Goal: Task Accomplishment & Management: Manage account settings

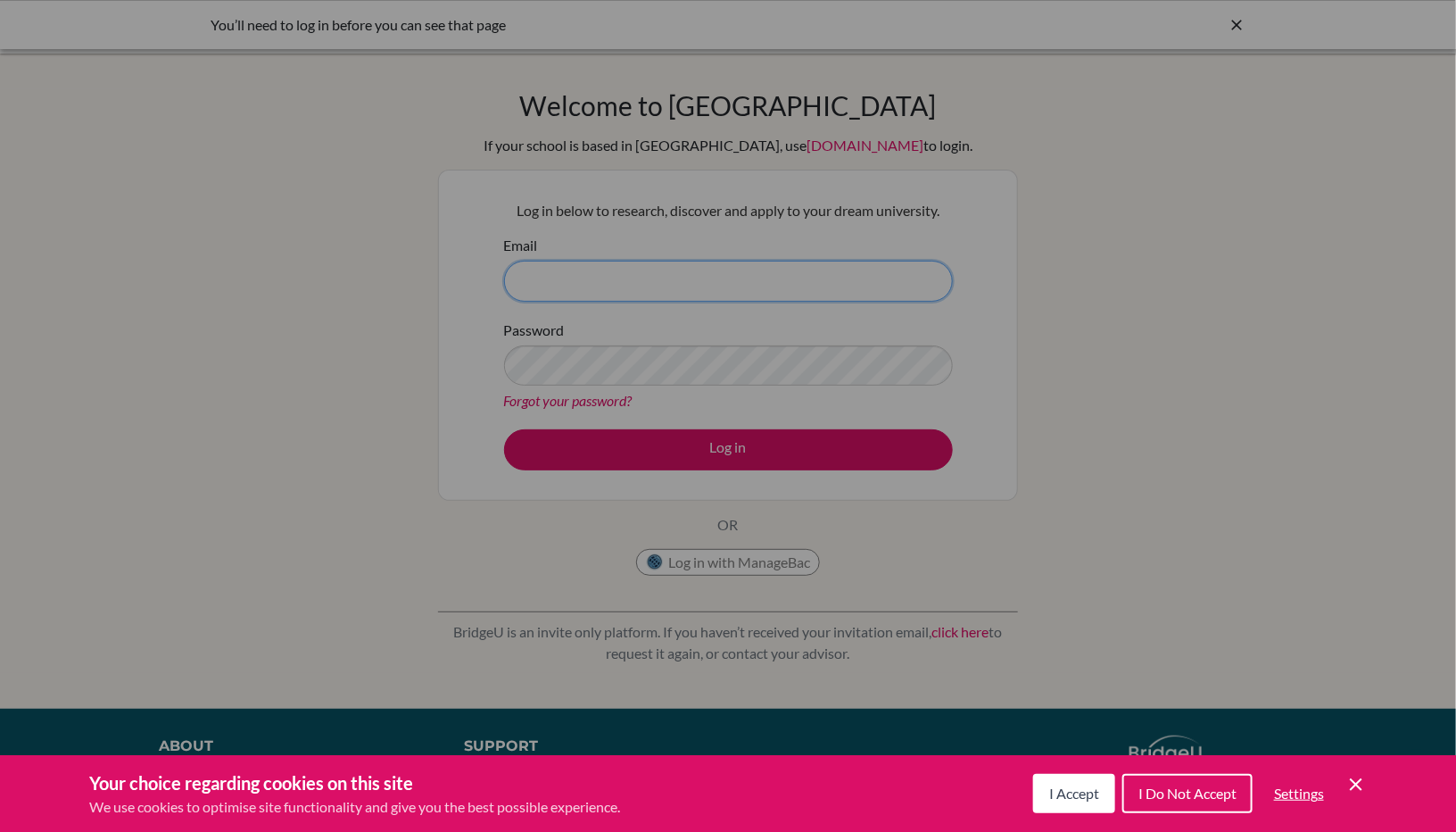
type input "jforrester@acs-schools.com"
drag, startPoint x: 0, startPoint y: 0, endPoint x: 1166, endPoint y: 797, distance: 1412.4
click at [1166, 797] on span "I Do Not Accept" at bounding box center [1188, 793] width 99 height 17
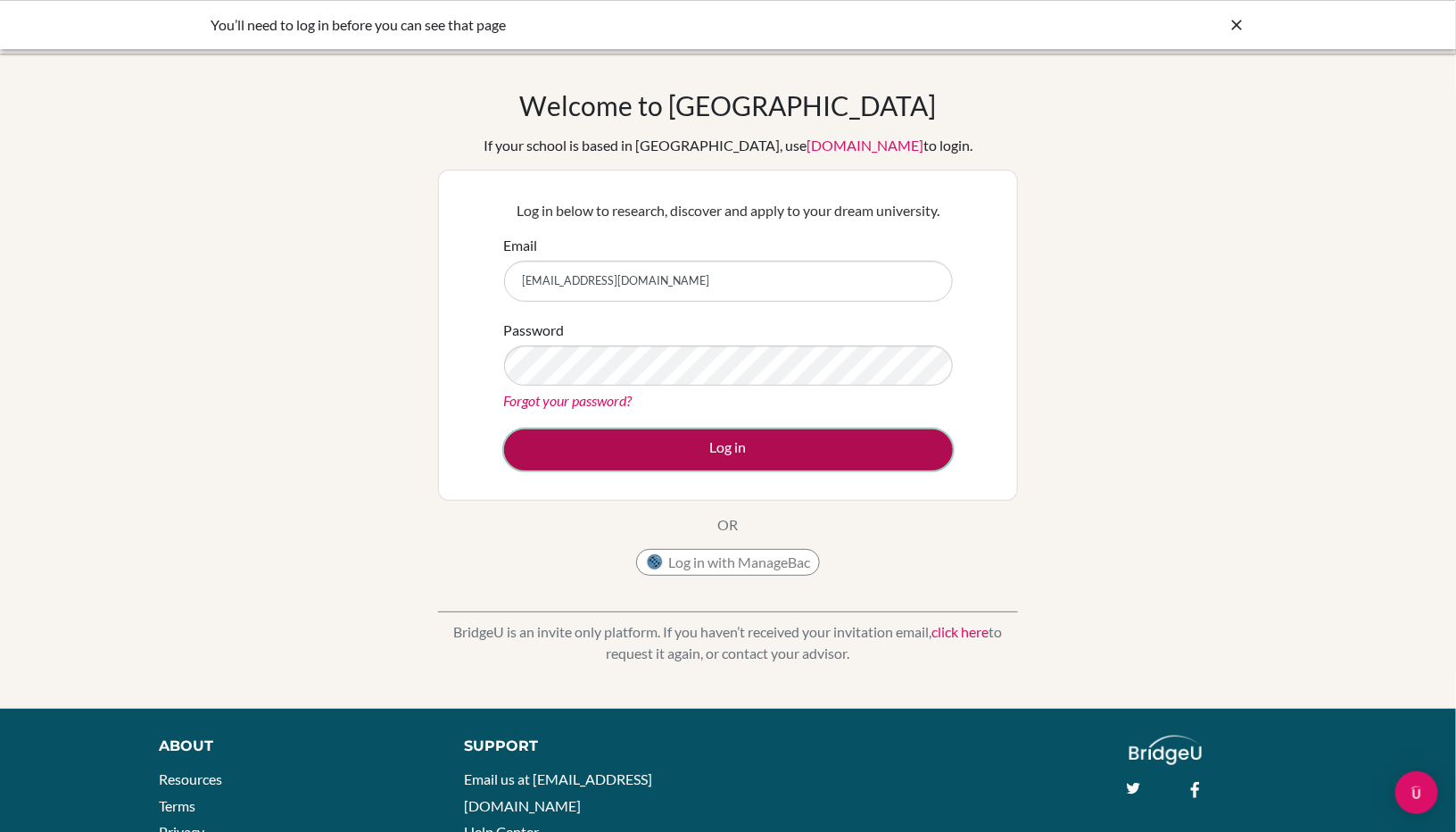
click at [678, 456] on button "Log in" at bounding box center [728, 450] width 449 height 41
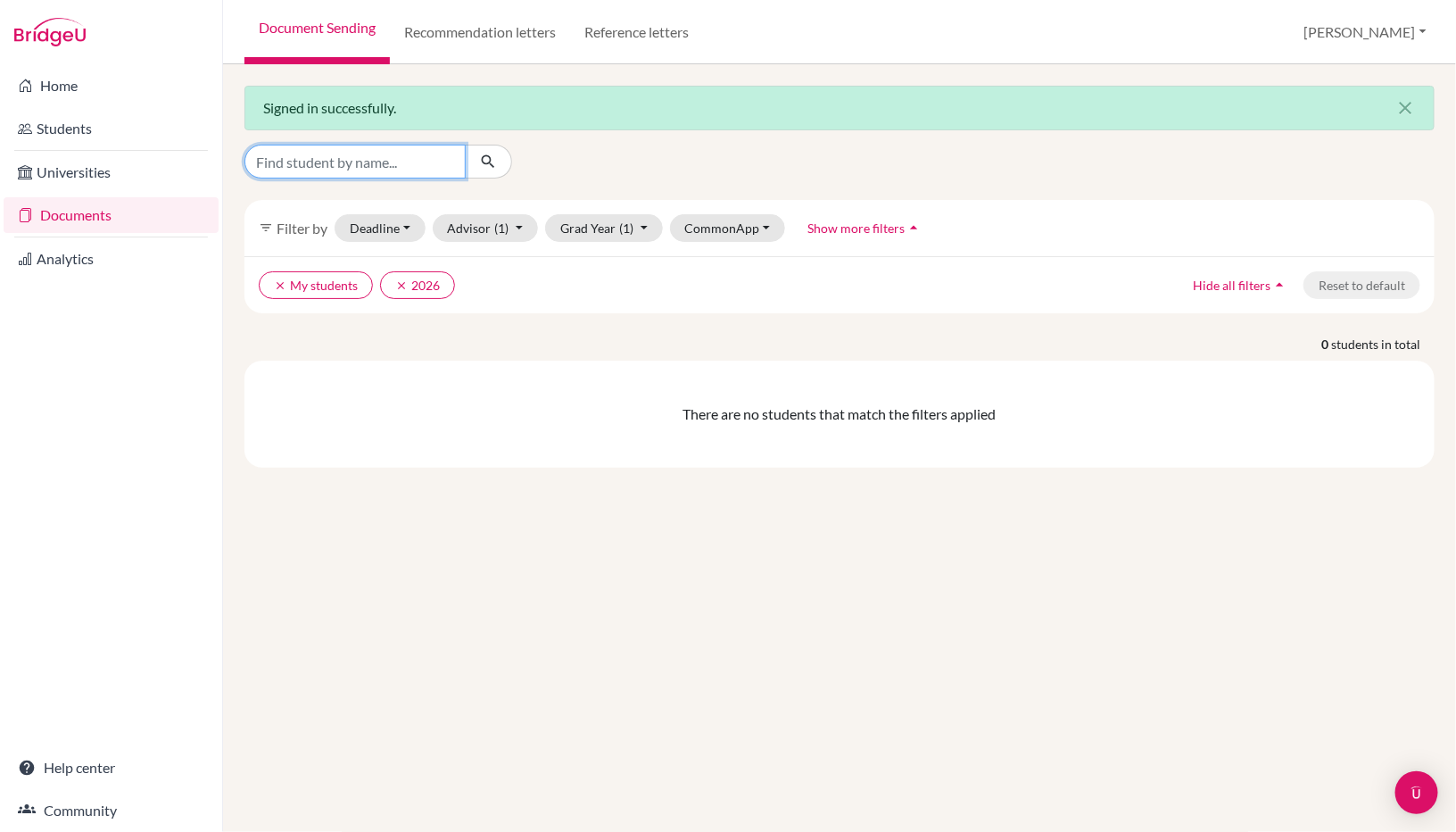
click at [377, 170] on input "Find student by name..." at bounding box center [355, 162] width 221 height 34
type input "balensky"
click button "submit" at bounding box center [489, 162] width 47 height 34
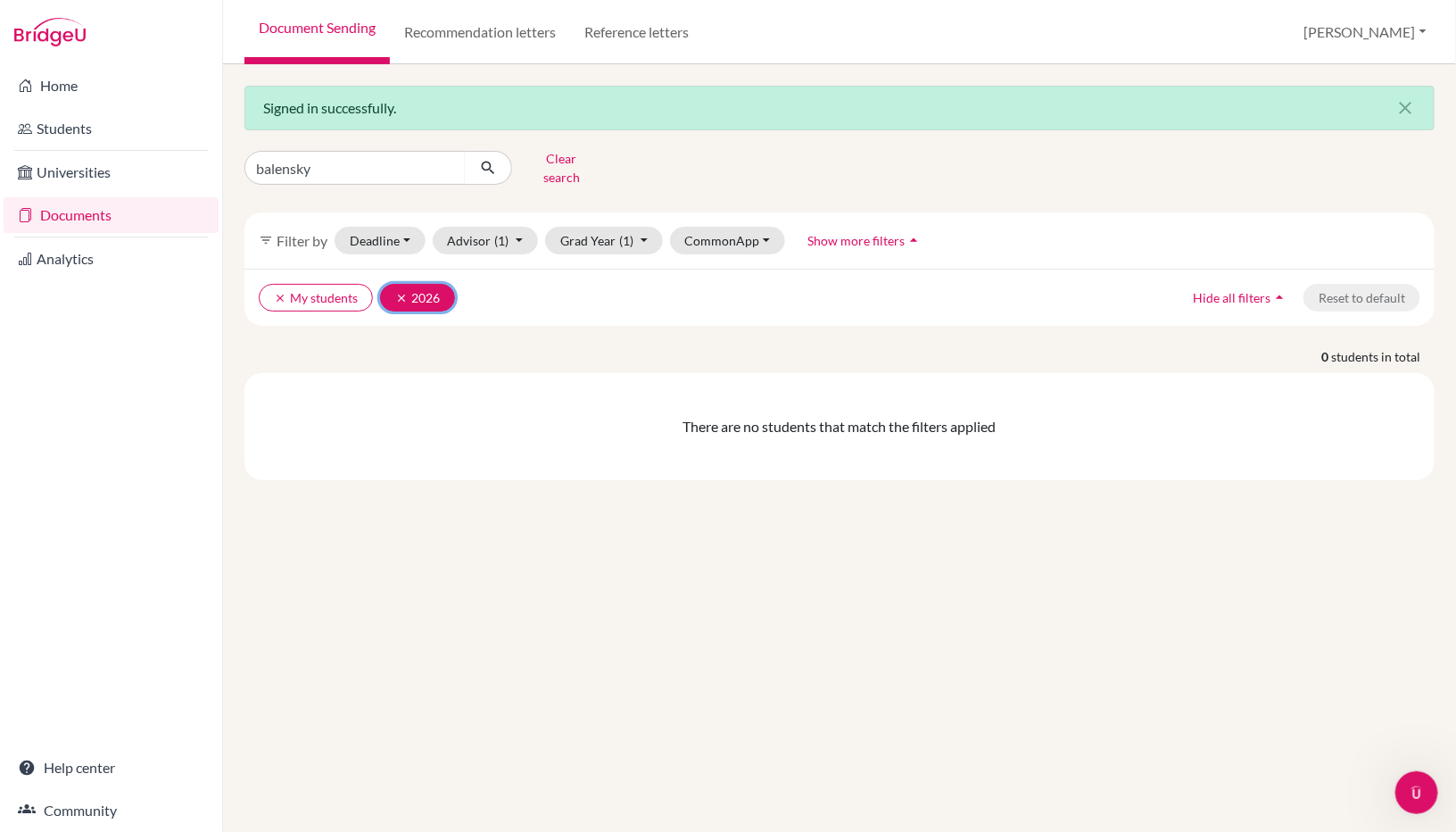
click at [395, 292] on icon "clear" at bounding box center [401, 298] width 13 height 13
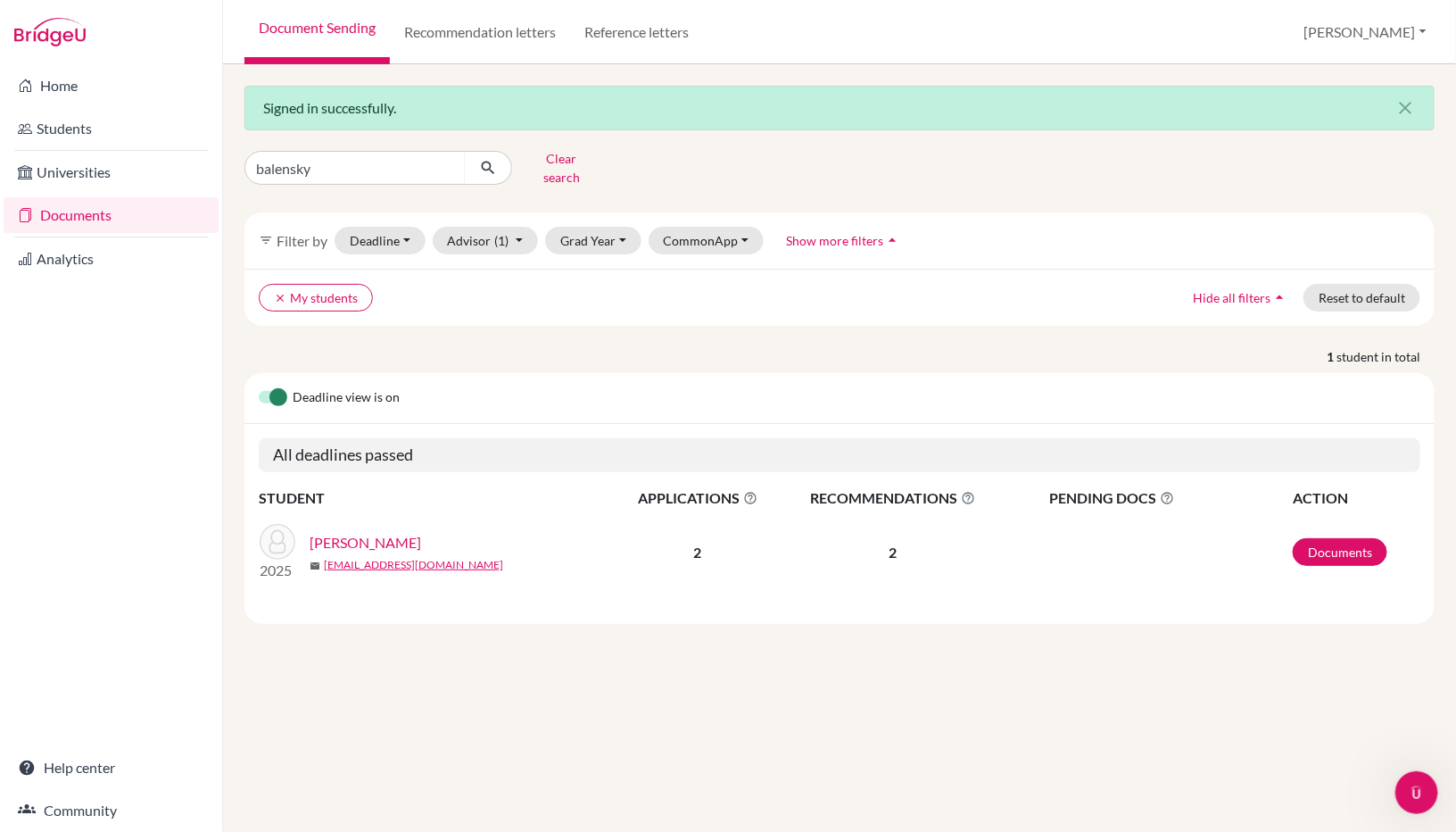
click at [382, 531] on link "[PERSON_NAME]" at bounding box center [365, 542] width 111 height 22
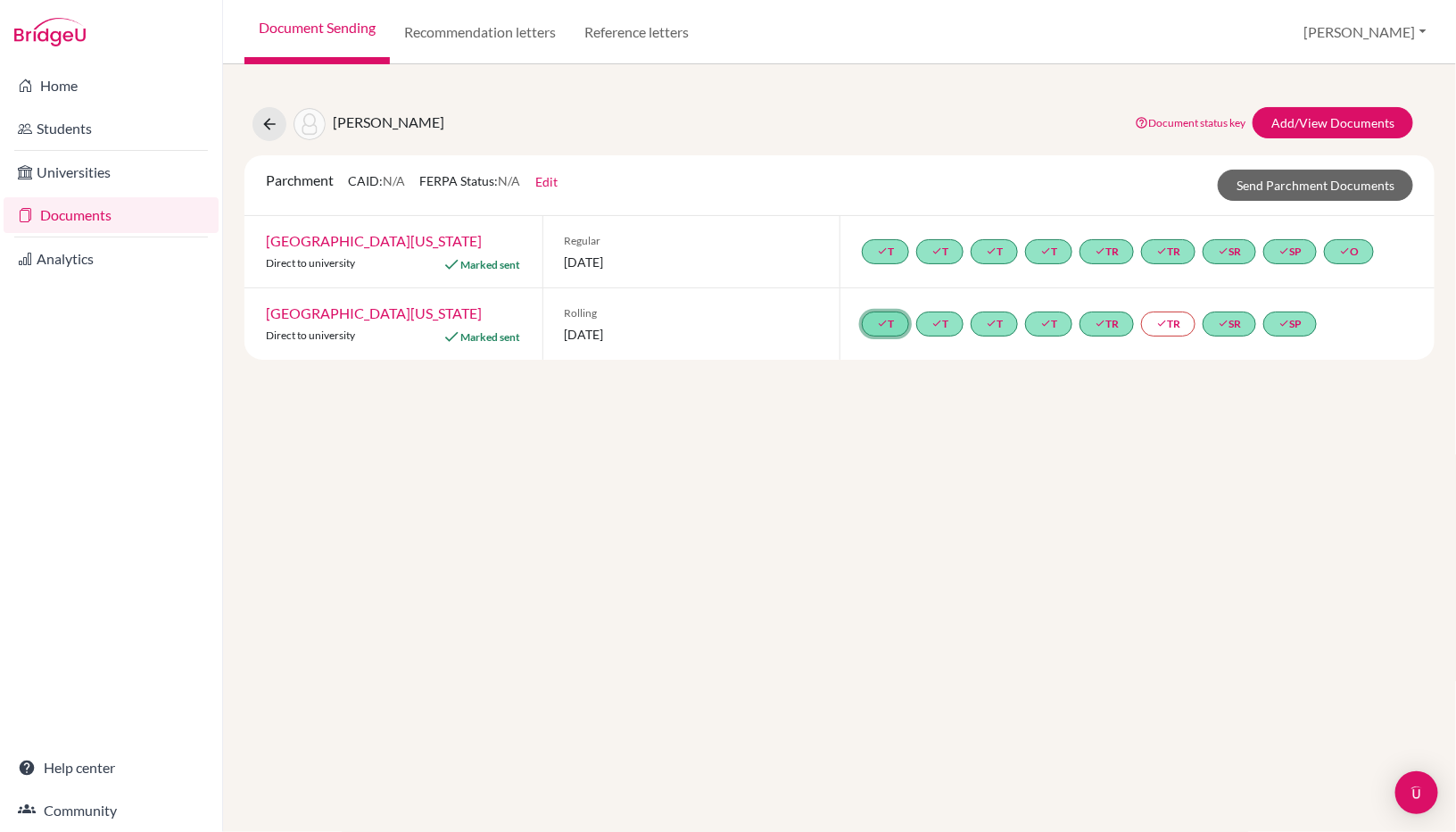
click at [897, 322] on link "done T" at bounding box center [885, 323] width 47 height 25
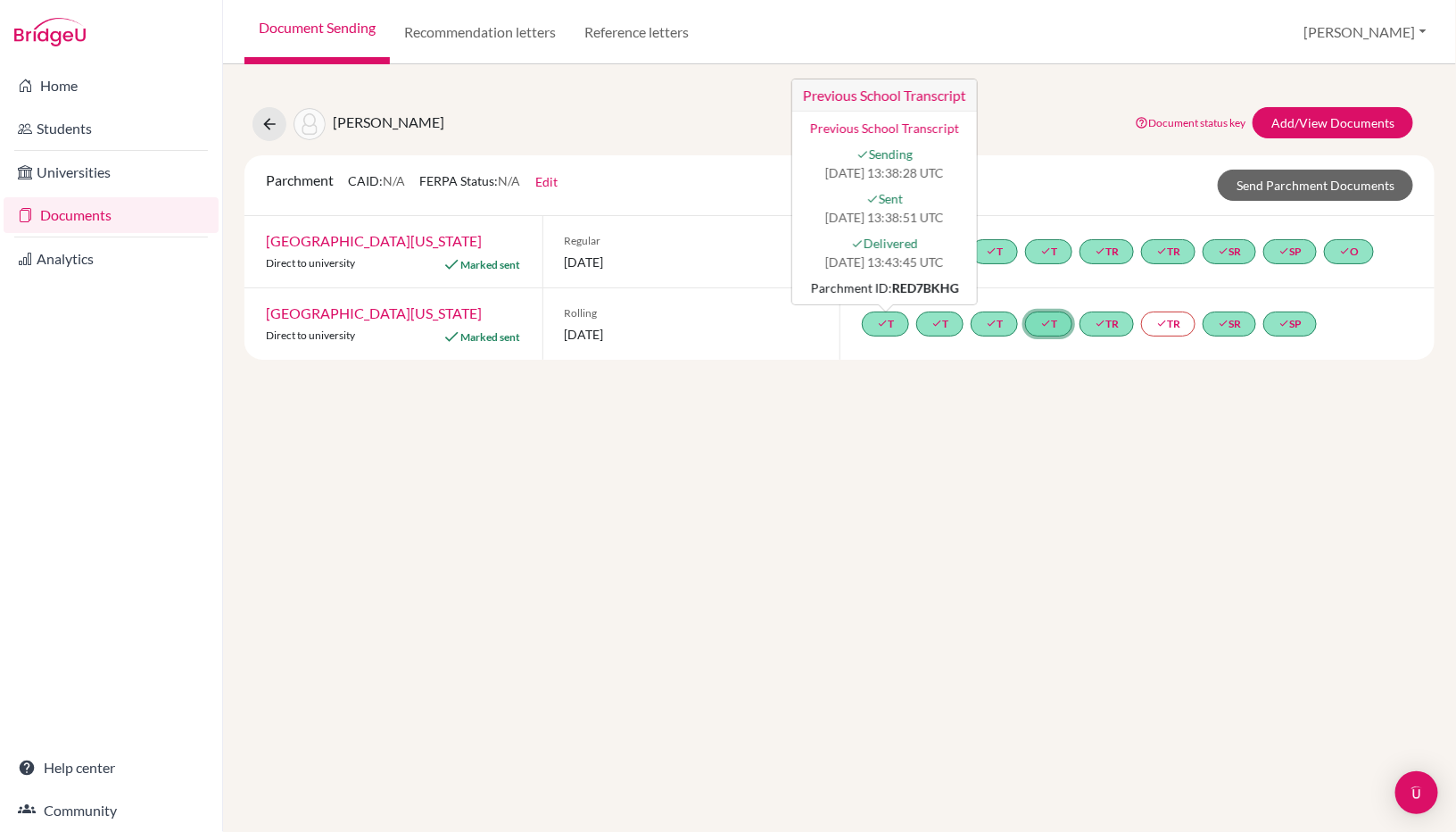
click at [1048, 320] on icon "done" at bounding box center [1045, 322] width 11 height 11
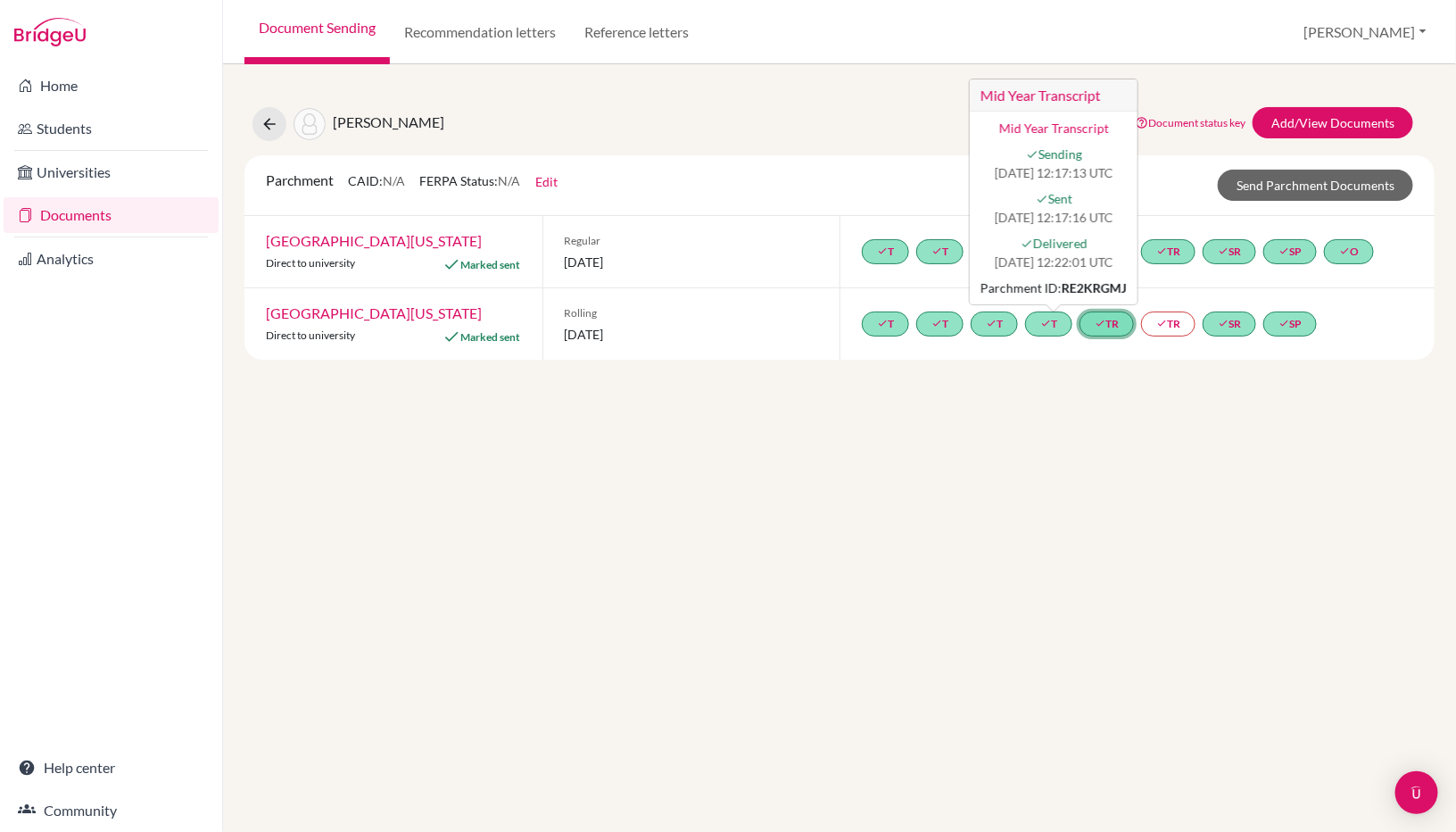
click at [1118, 315] on link "done TR" at bounding box center [1106, 323] width 54 height 25
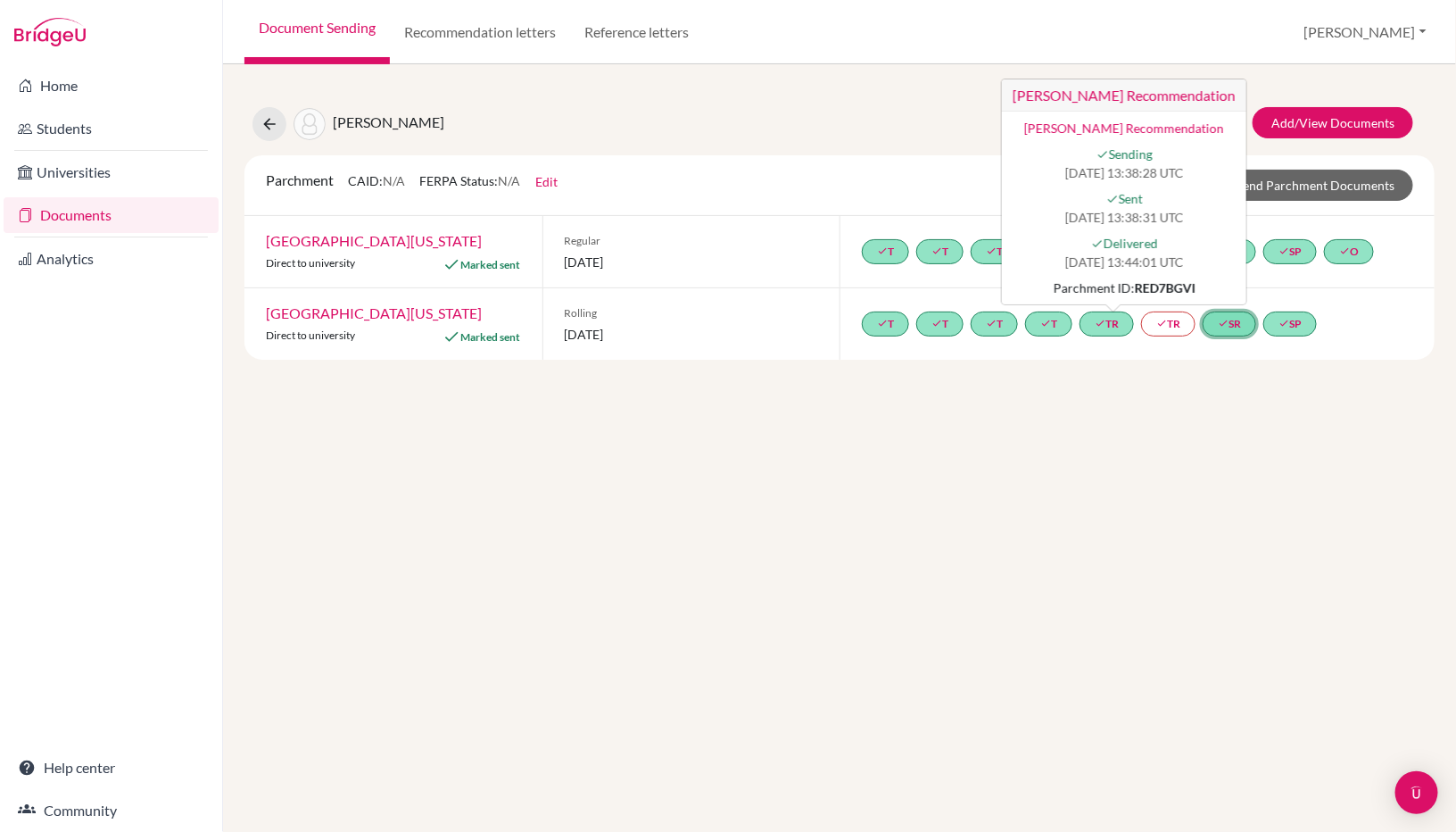
click at [1251, 316] on link "done SR" at bounding box center [1229, 323] width 53 height 25
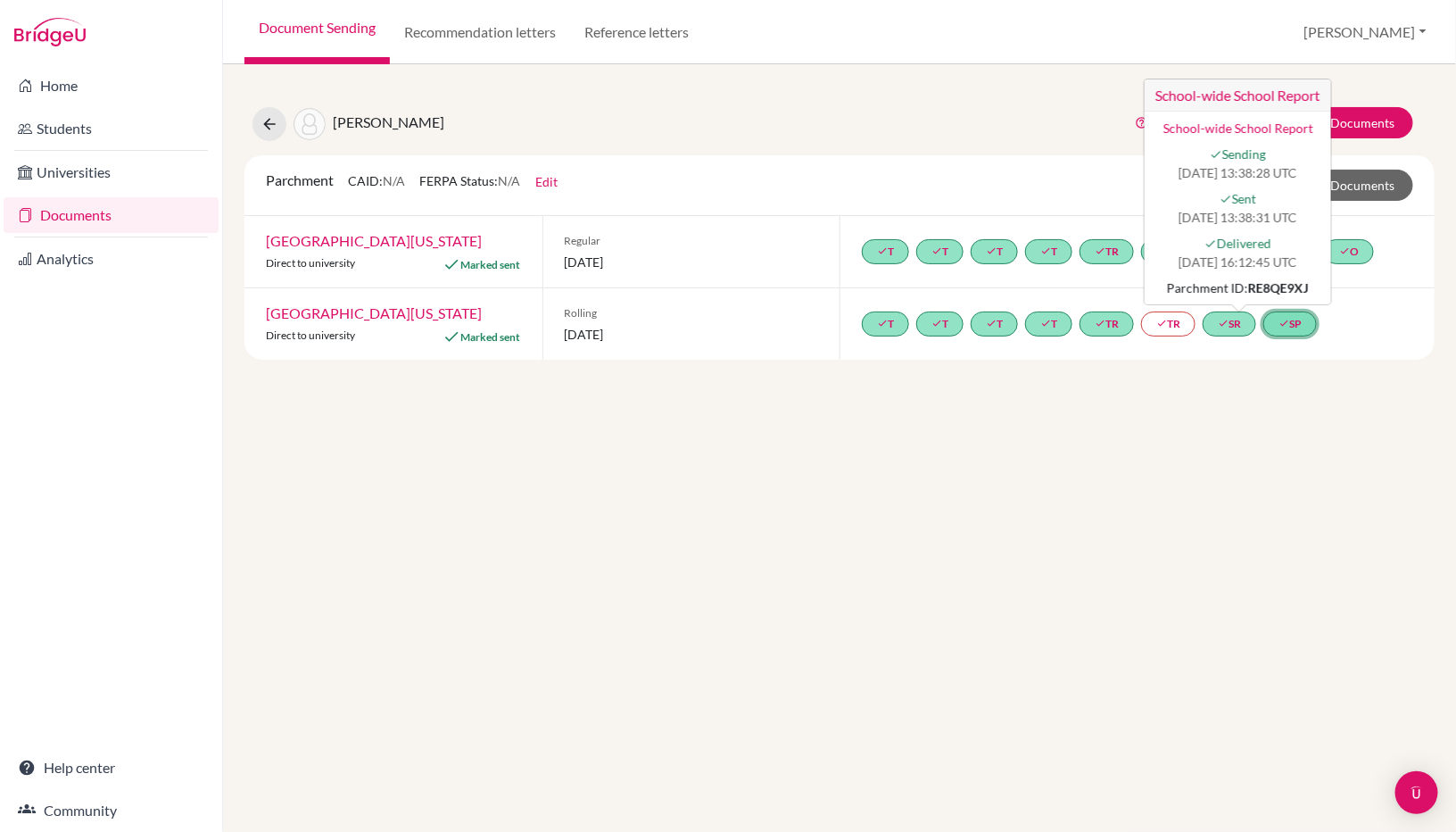
click at [1289, 318] on icon "done" at bounding box center [1283, 322] width 11 height 11
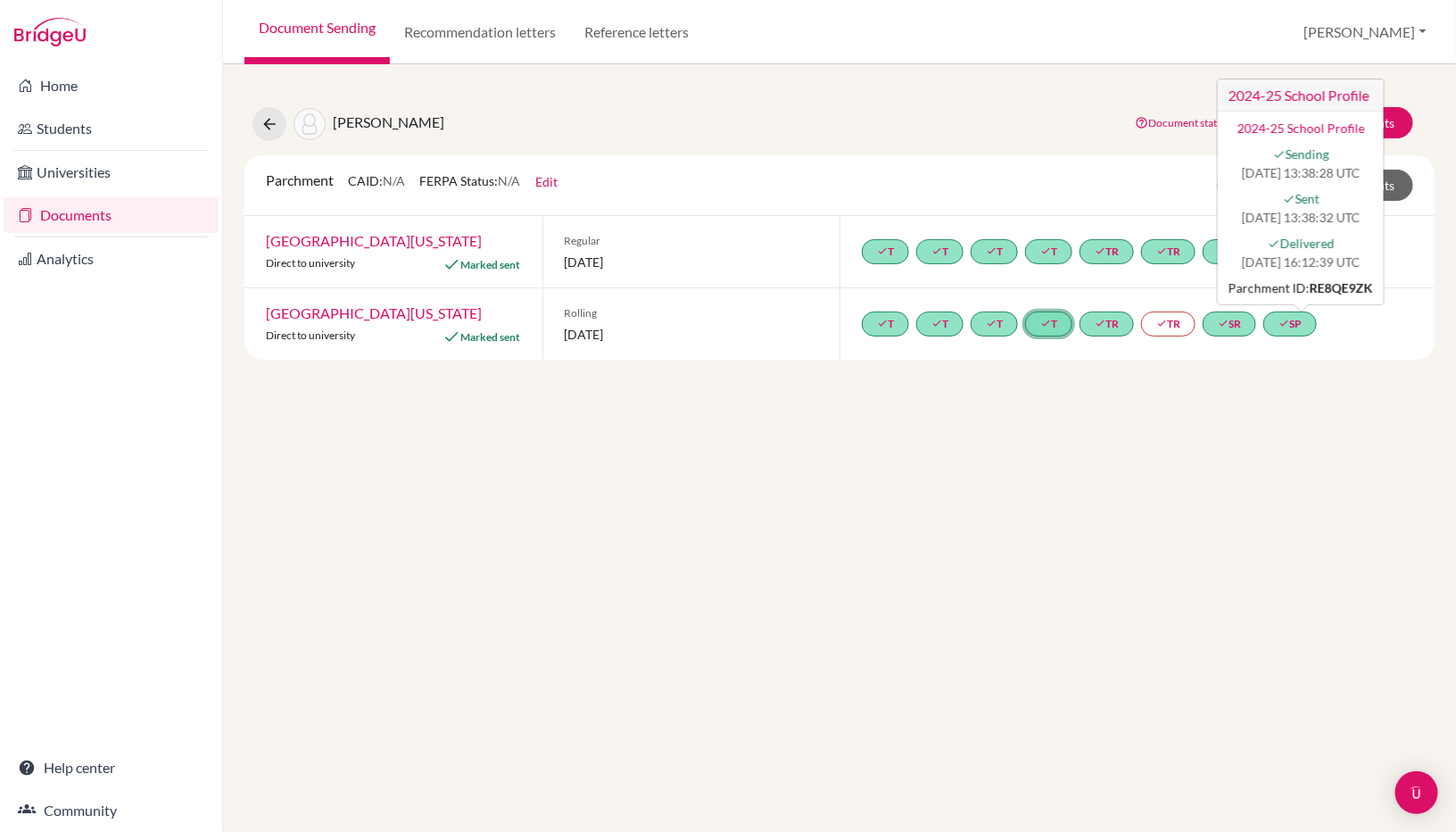
click at [1033, 320] on link "done T" at bounding box center [1049, 323] width 47 height 25
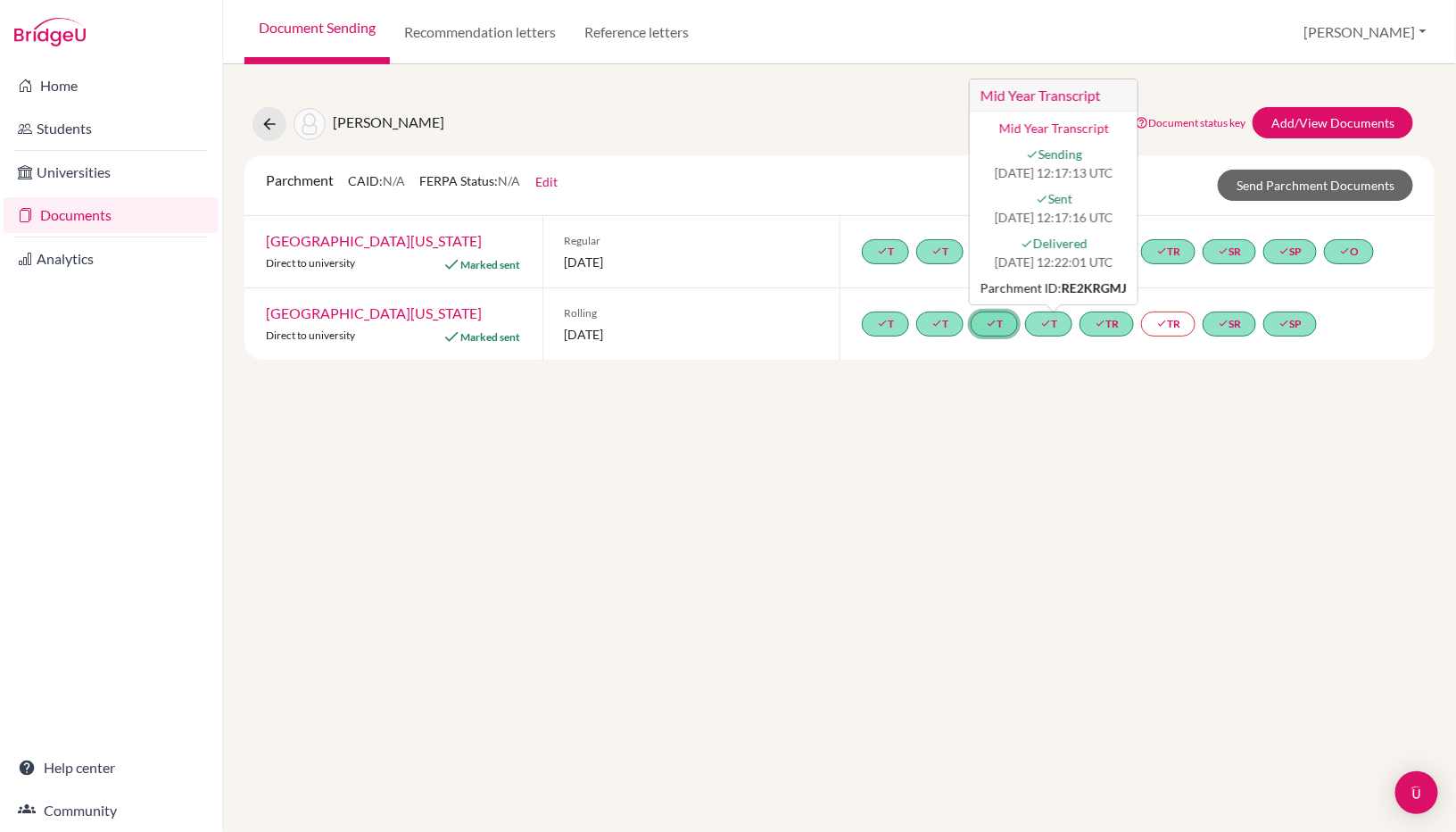
click at [983, 323] on link "done T" at bounding box center [995, 323] width 47 height 25
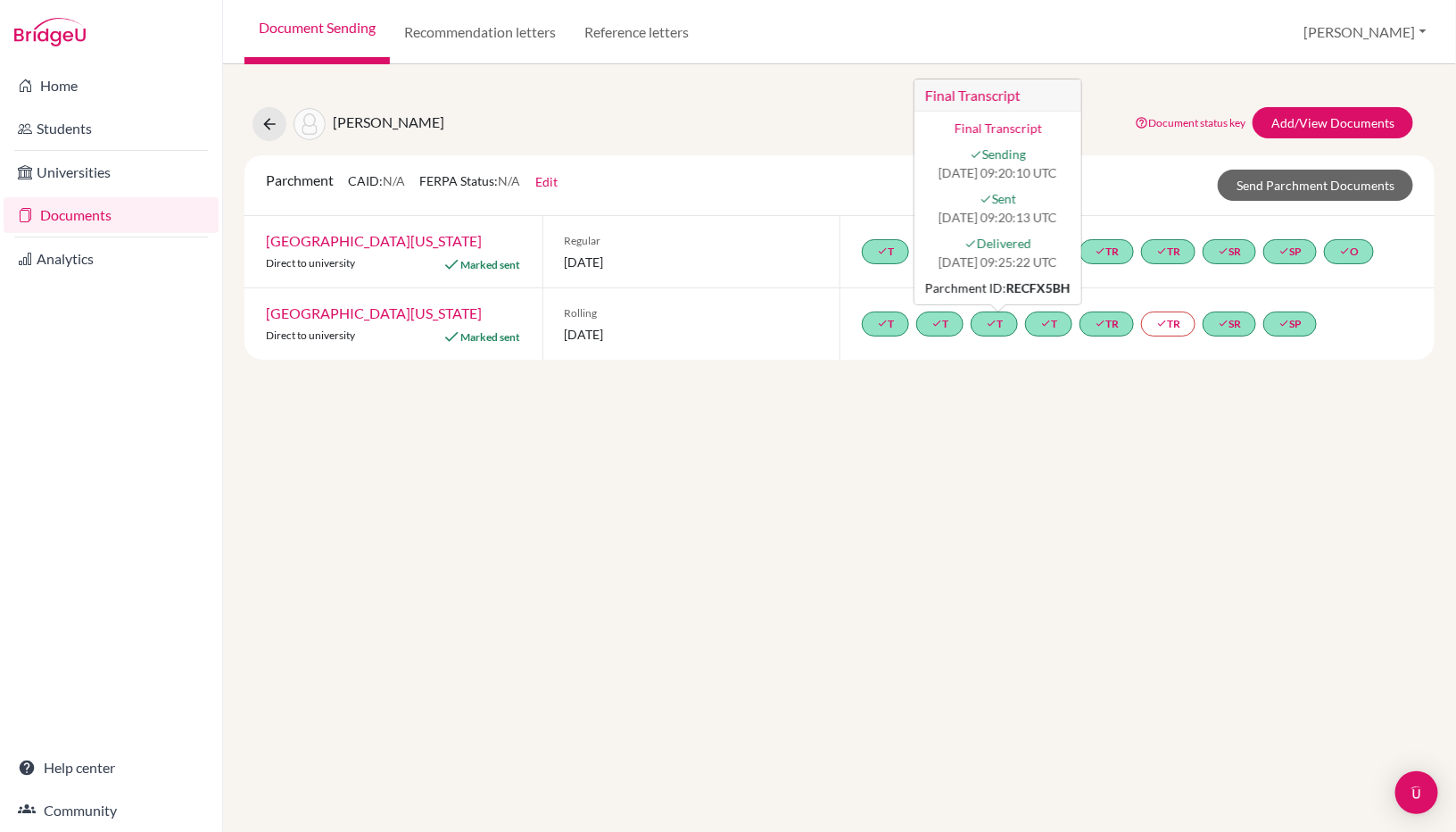
click at [1001, 494] on div "Balensky, Ellie Document status key TR Requirement. Document not uploaded yet. …" at bounding box center [839, 448] width 1233 height 767
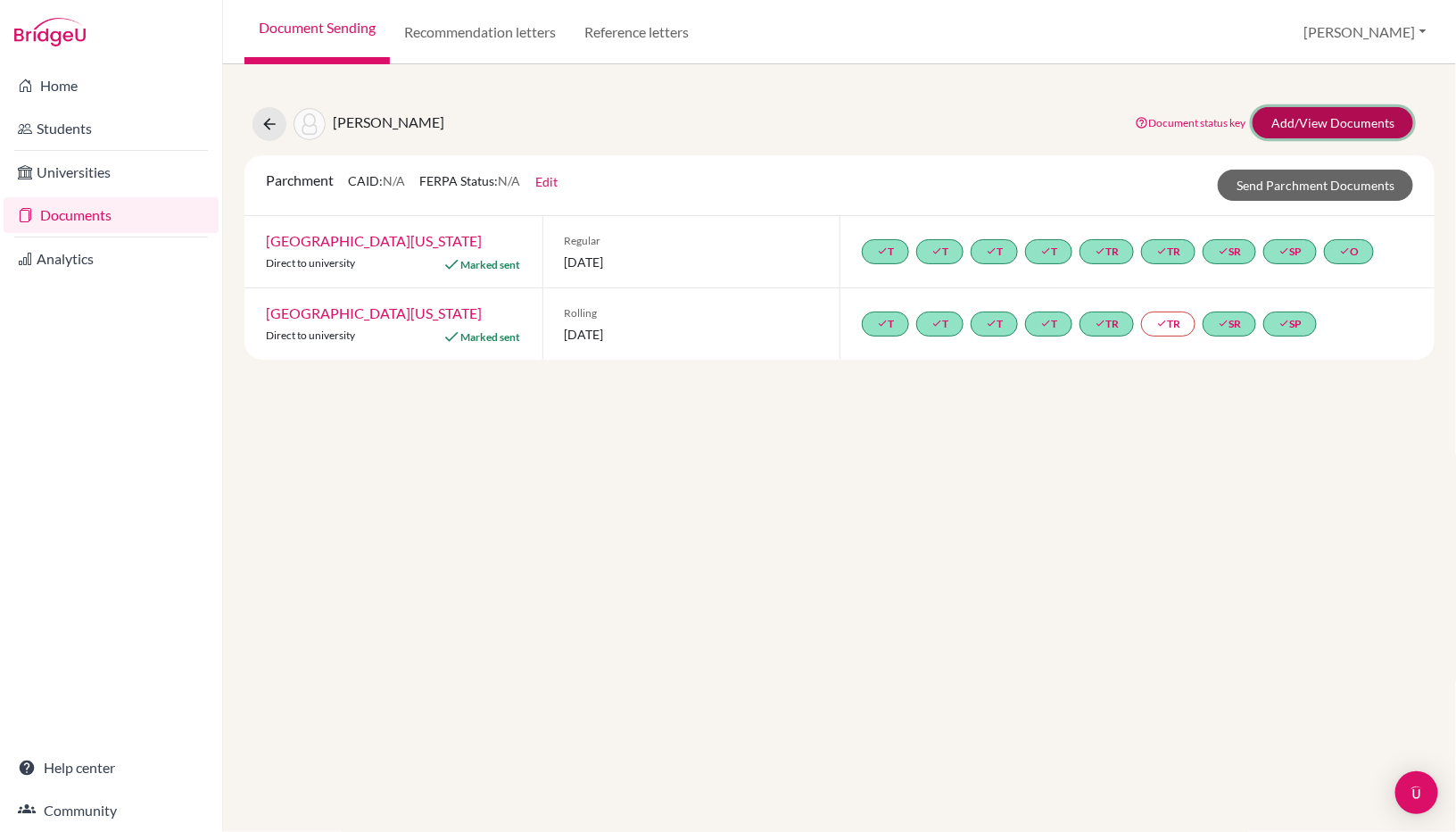
click at [1315, 117] on link "Add/View Documents" at bounding box center [1333, 123] width 161 height 32
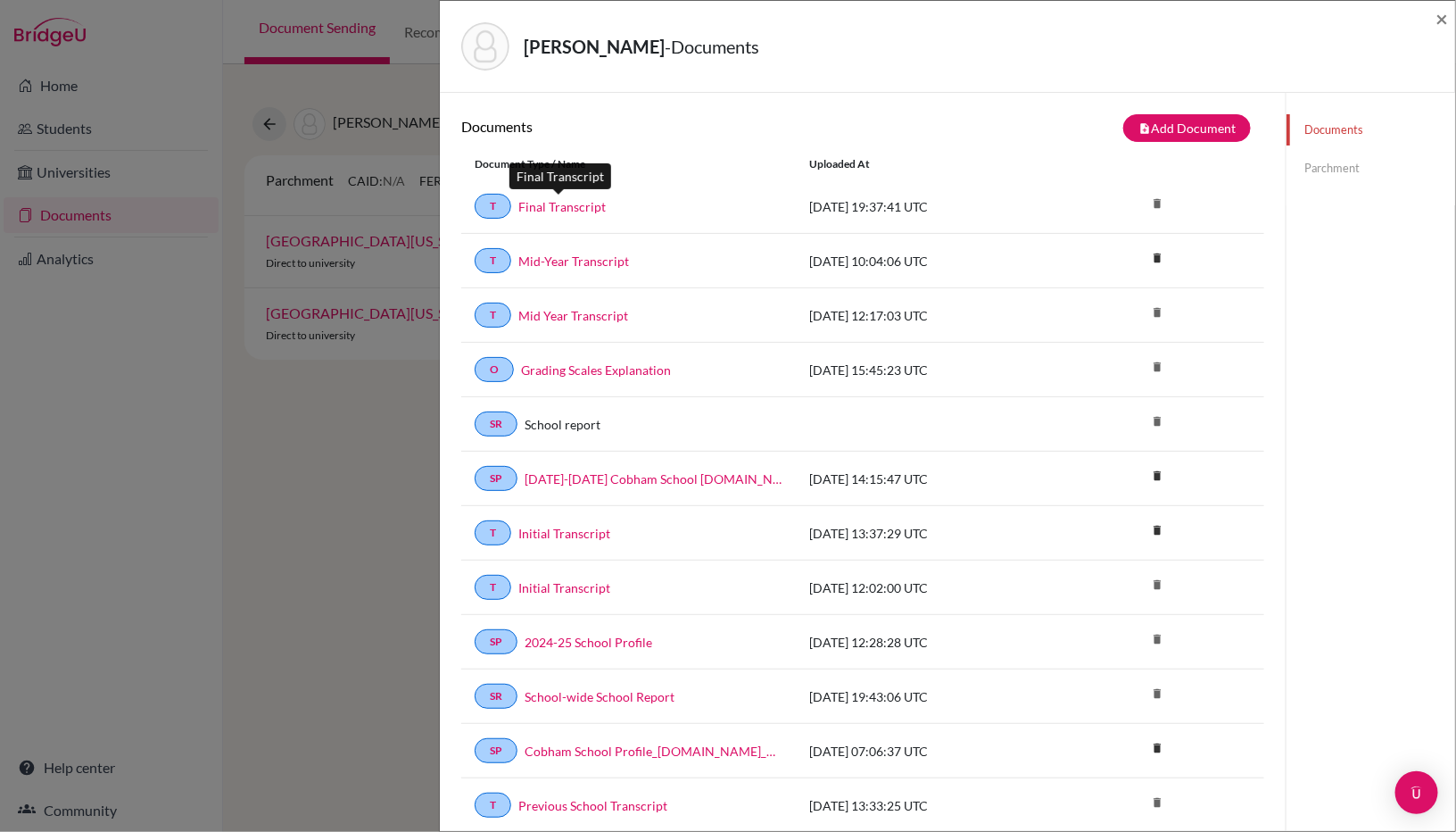
click at [571, 203] on link "Final Transcript" at bounding box center [562, 206] width 88 height 19
click at [1439, 21] on span "×" at bounding box center [1441, 18] width 13 height 26
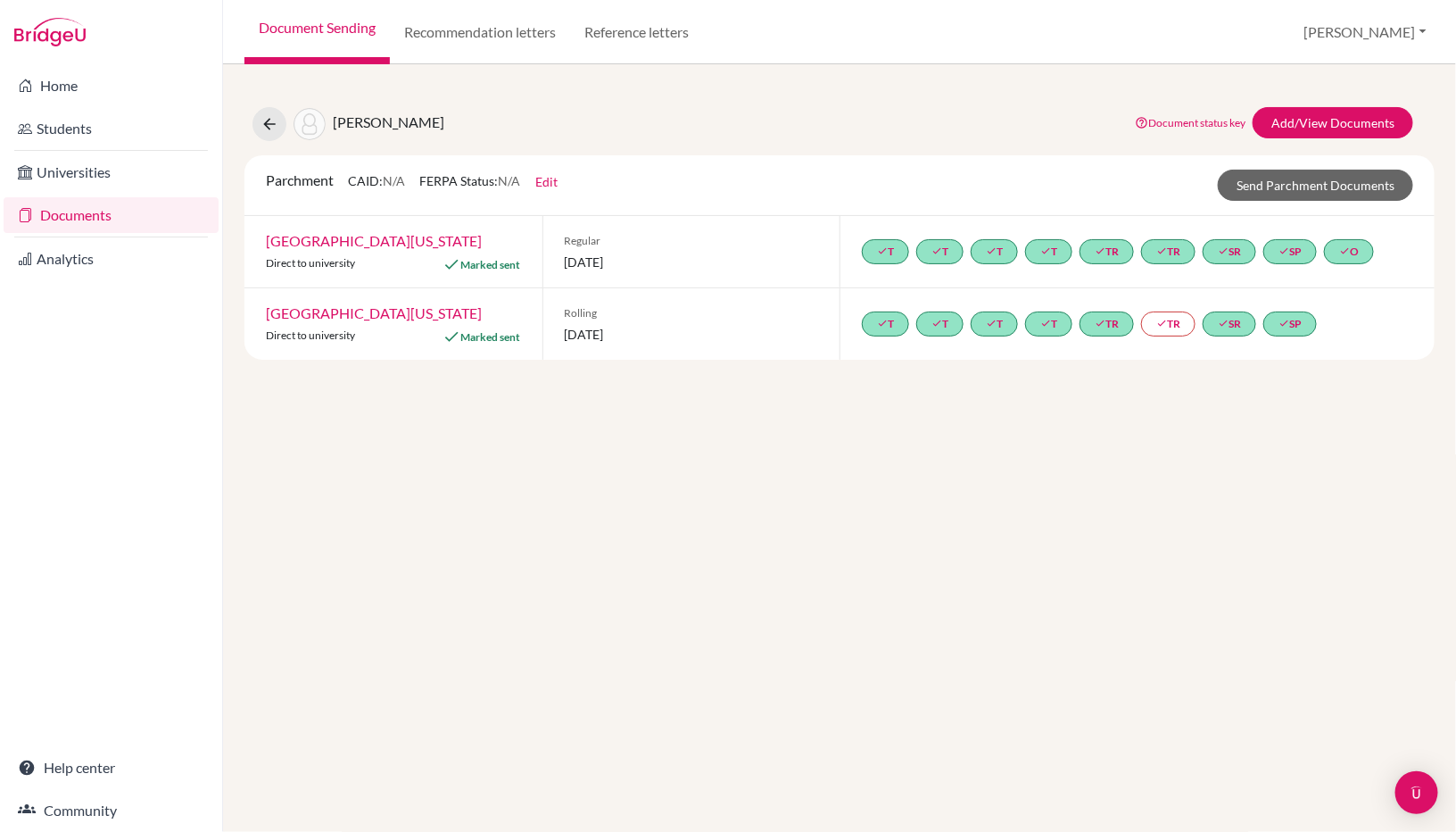
click at [503, 490] on div "Balensky, Ellie Document status key TR Requirement. Document not uploaded yet. …" at bounding box center [839, 448] width 1233 height 767
click at [998, 314] on link "done T" at bounding box center [995, 323] width 47 height 25
